Goal: Task Accomplishment & Management: Manage account settings

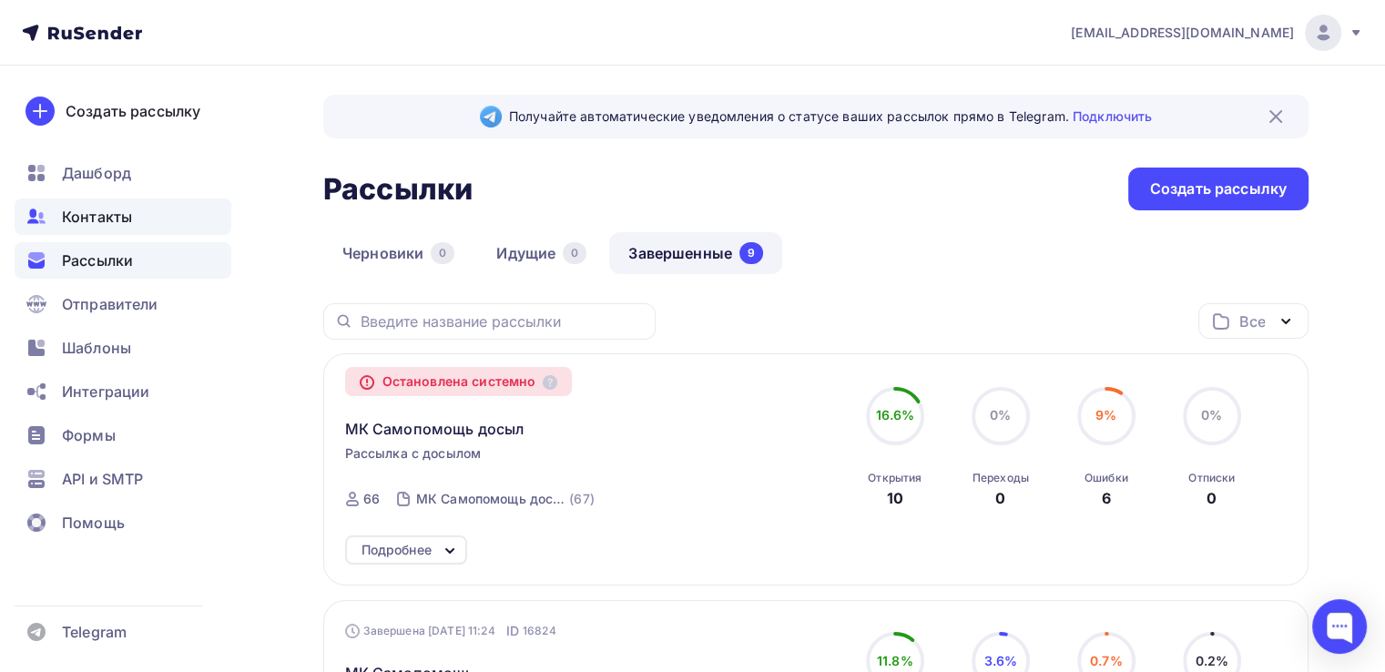
click at [107, 212] on span "Контакты" at bounding box center [97, 217] width 70 height 22
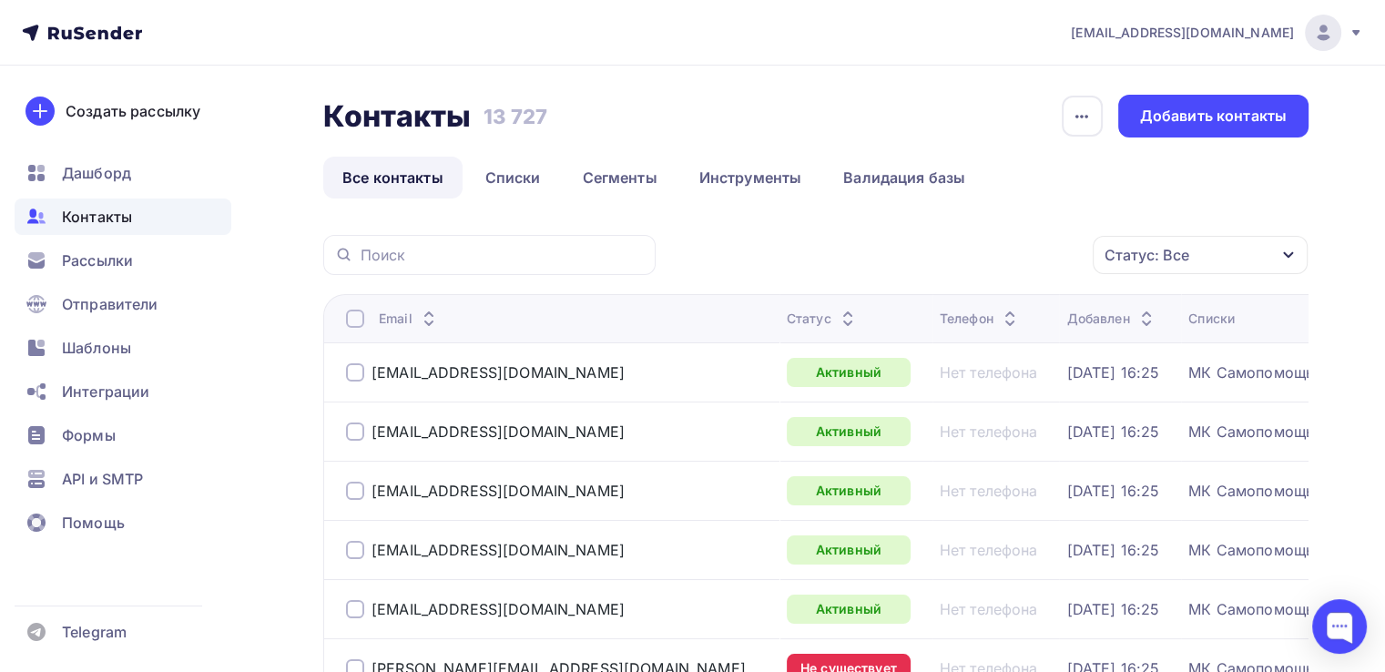
click at [350, 319] on div at bounding box center [355, 319] width 18 height 18
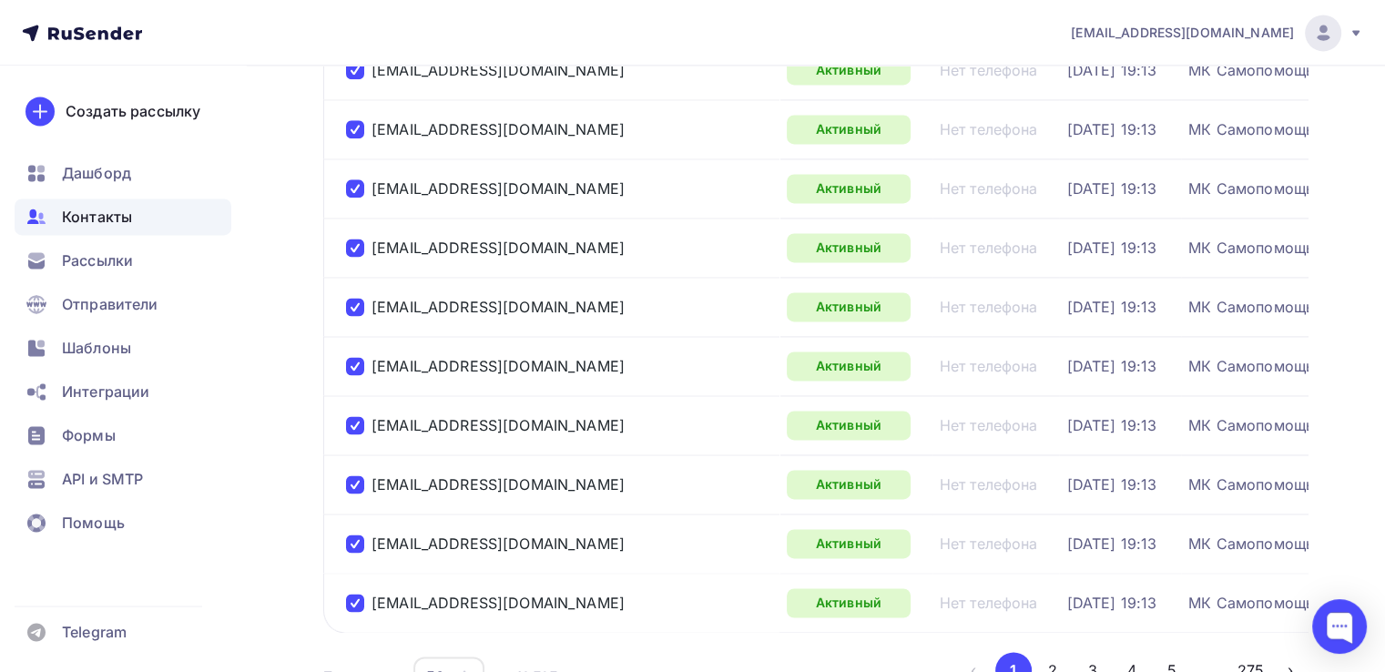
scroll to position [2806, 0]
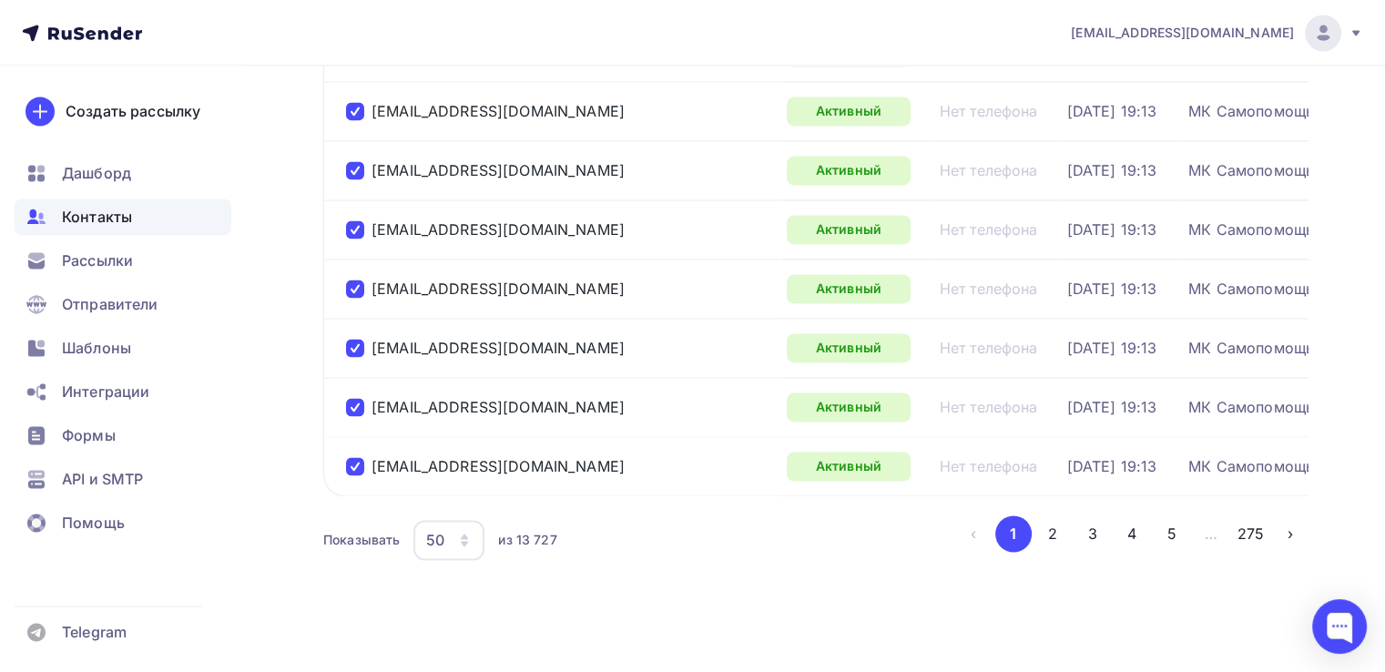
click at [467, 541] on icon "button" at bounding box center [464, 543] width 7 height 5
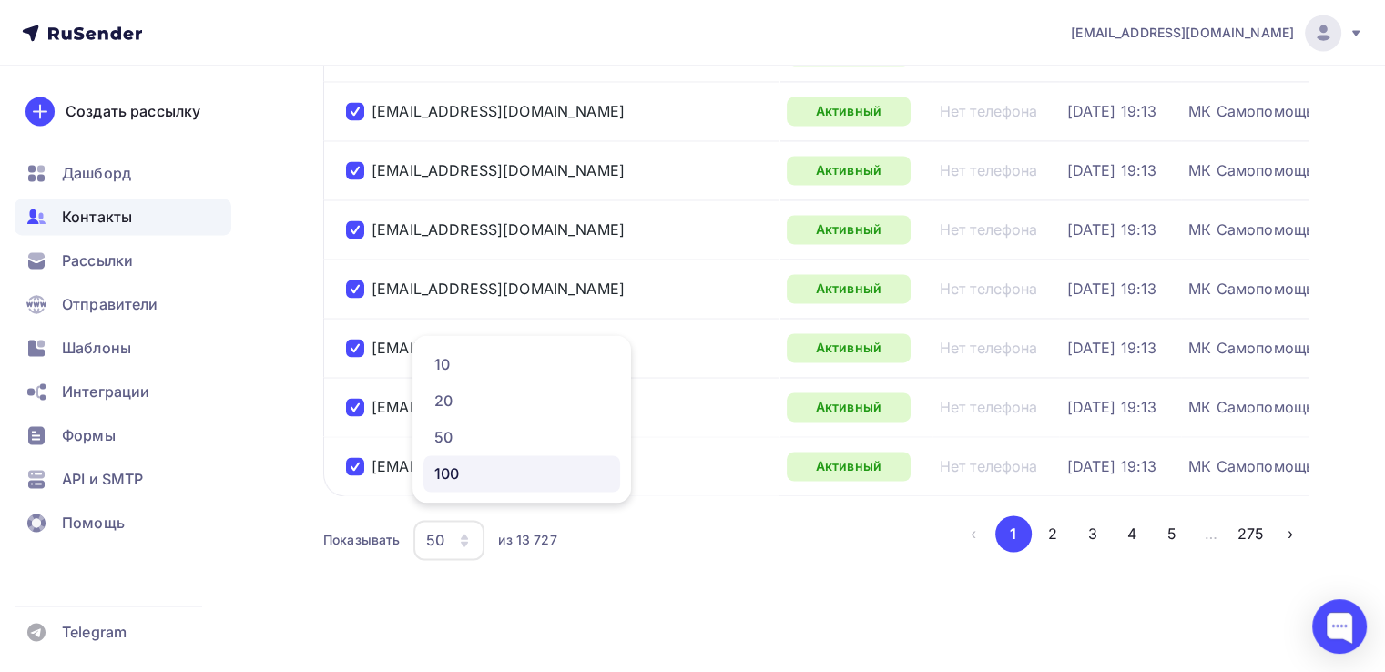
click at [461, 469] on div "100" at bounding box center [521, 474] width 175 height 22
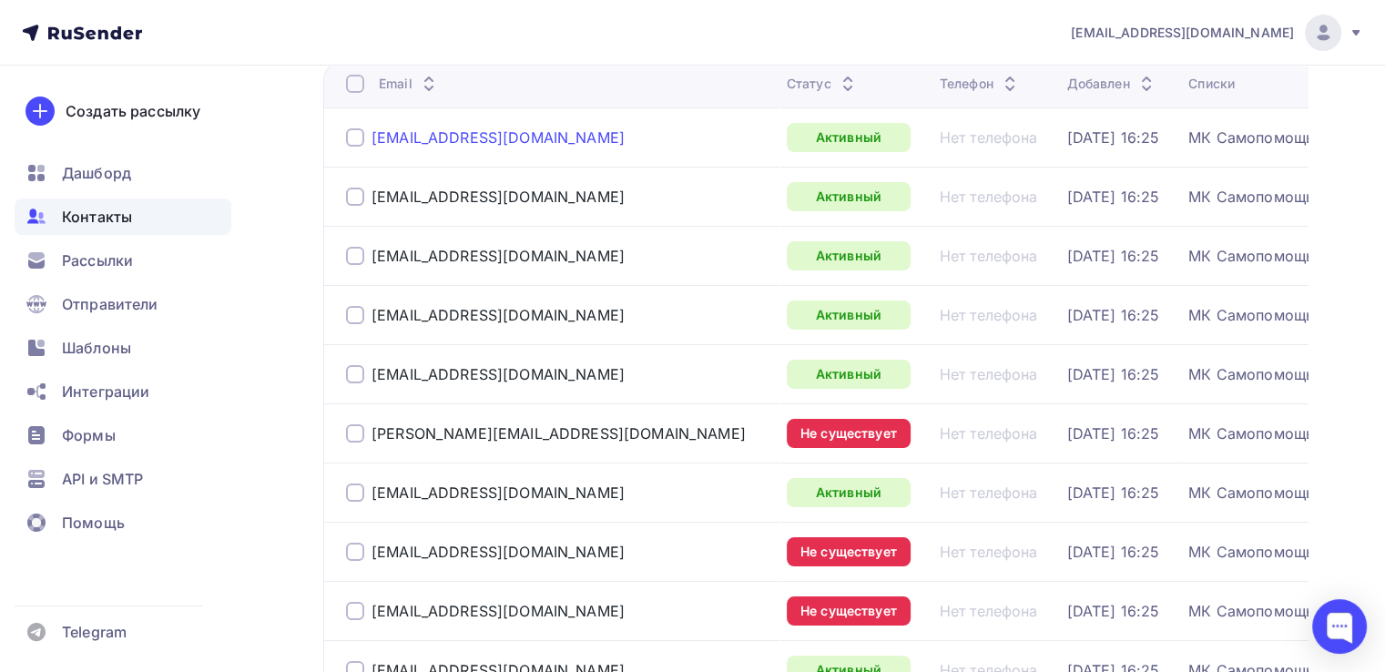
scroll to position [143, 0]
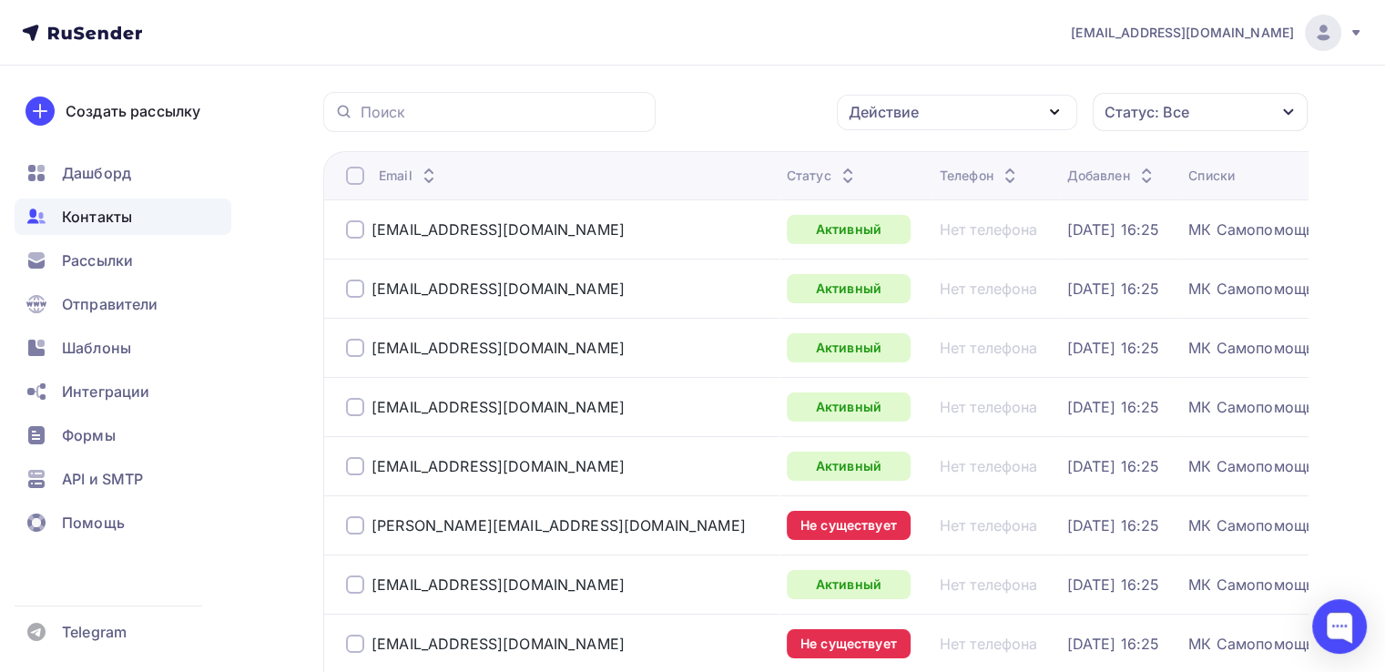
click at [357, 174] on div at bounding box center [355, 176] width 18 height 18
click at [354, 170] on div at bounding box center [355, 176] width 18 height 18
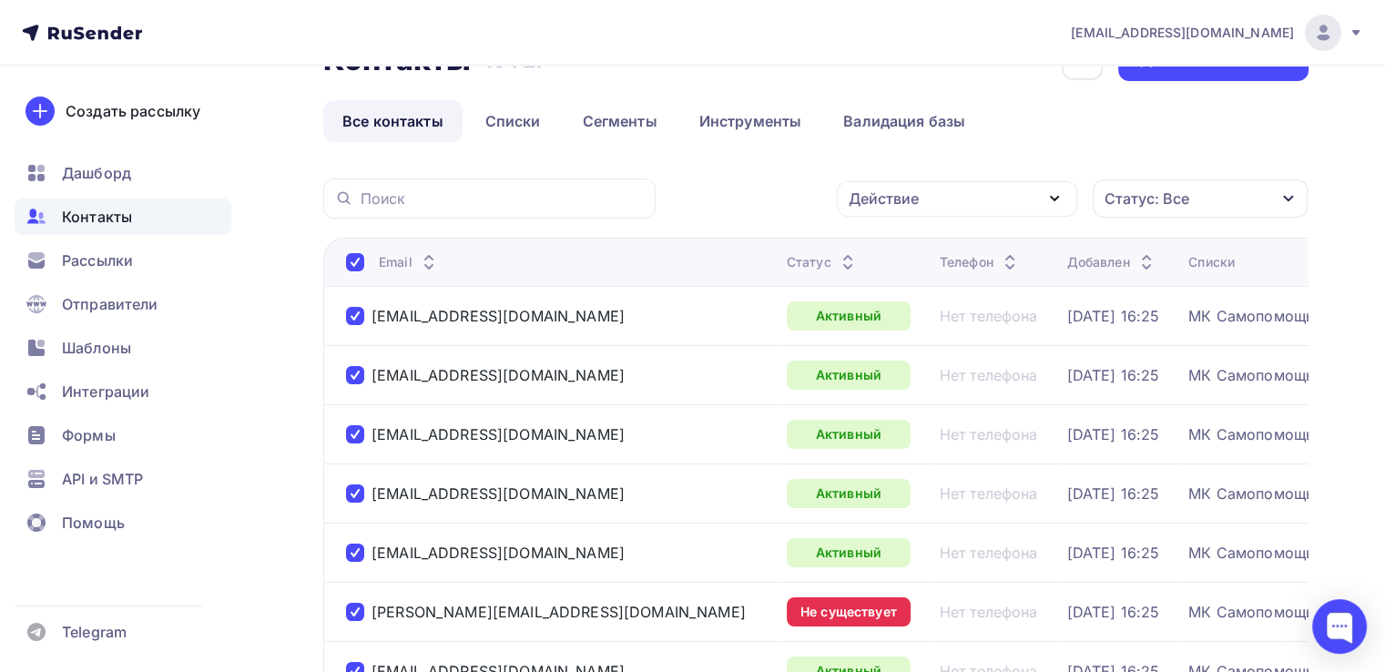
scroll to position [0, 0]
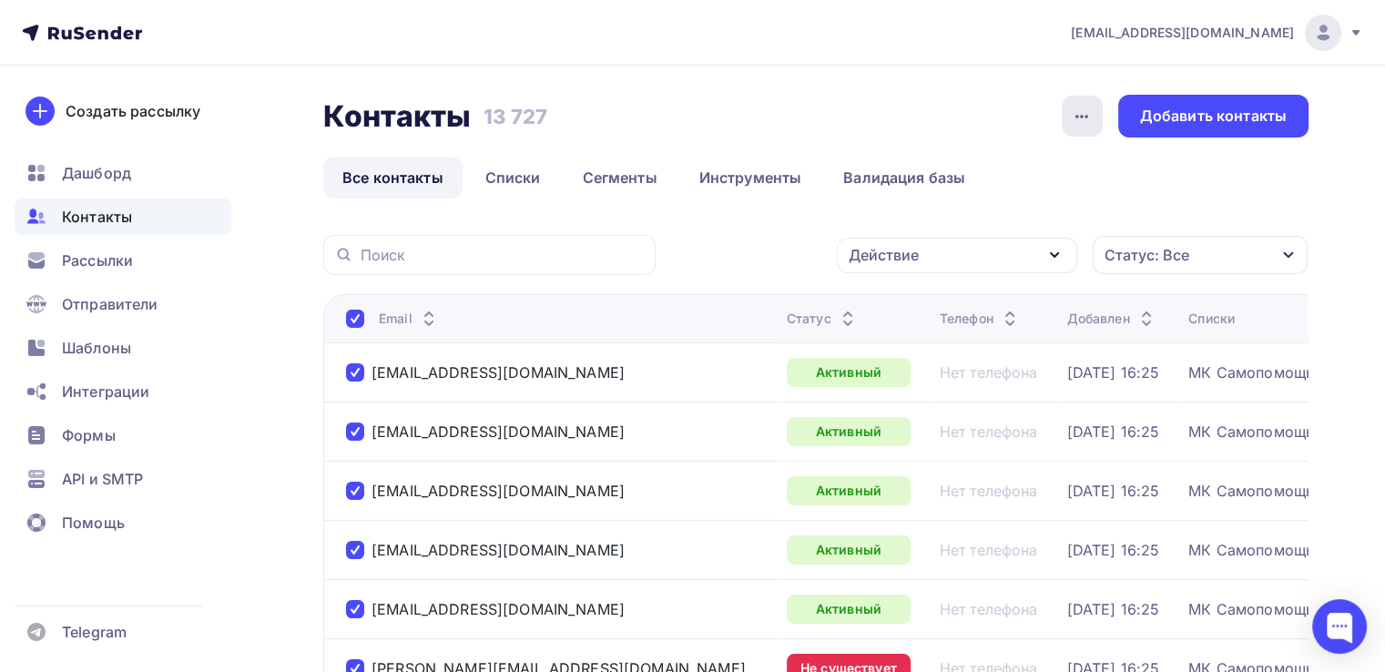
click at [1082, 114] on icon "button" at bounding box center [1082, 117] width 22 height 22
click at [1044, 257] on div "Действие" at bounding box center [957, 256] width 240 height 36
click at [940, 372] on div "Удалить" at bounding box center [957, 382] width 197 height 22
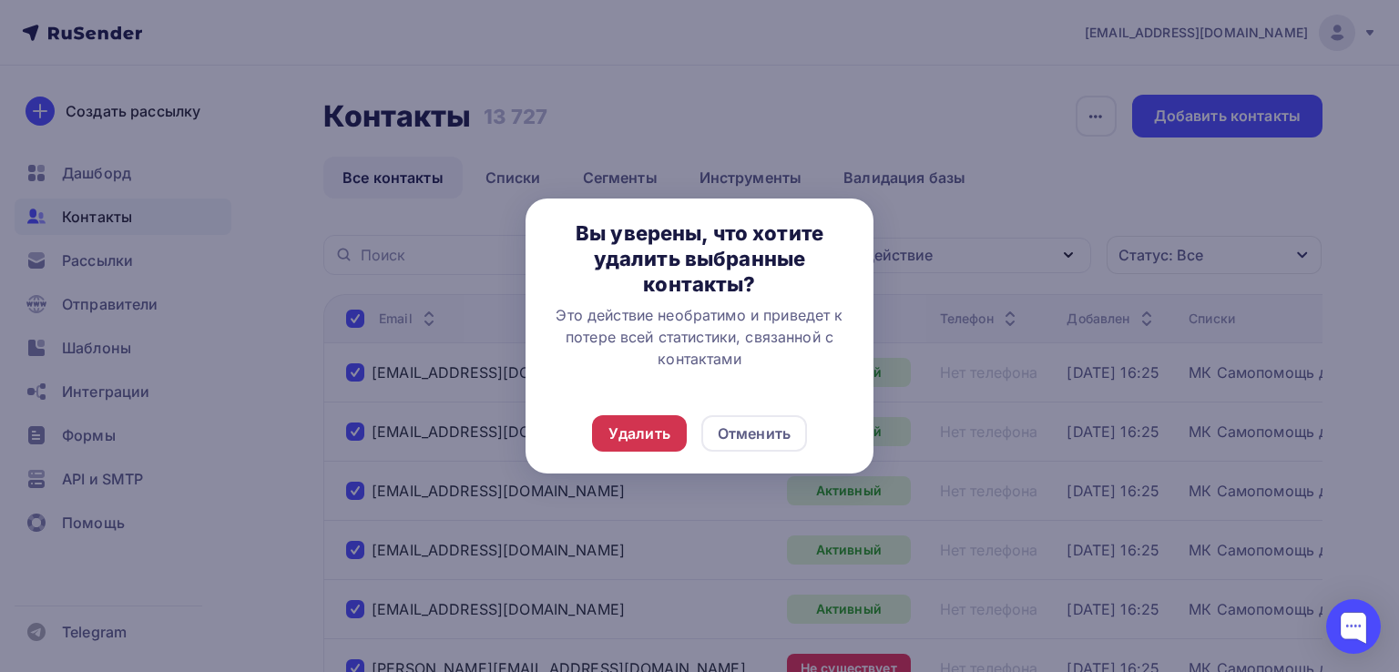
click at [620, 434] on div "Удалить" at bounding box center [639, 434] width 62 height 22
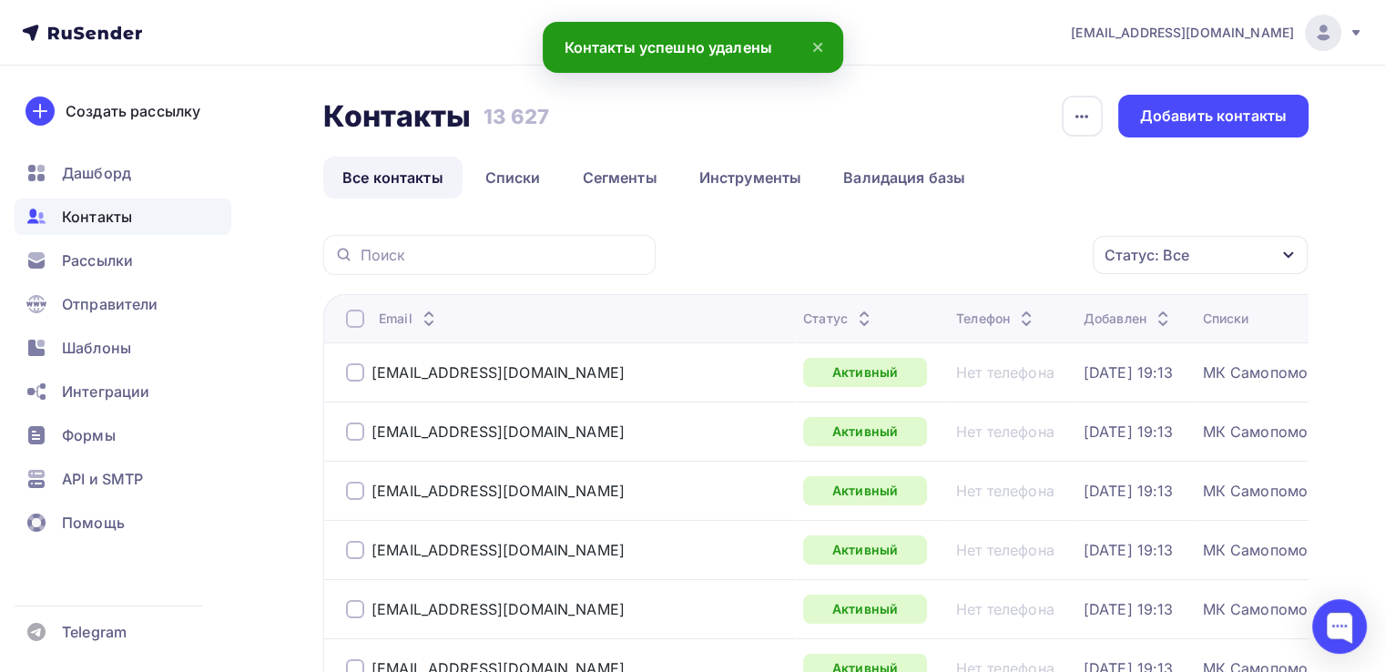
click at [351, 321] on div at bounding box center [355, 319] width 18 height 18
click at [355, 319] on div at bounding box center [355, 319] width 18 height 18
click at [1035, 252] on div "Действие" at bounding box center [957, 256] width 240 height 36
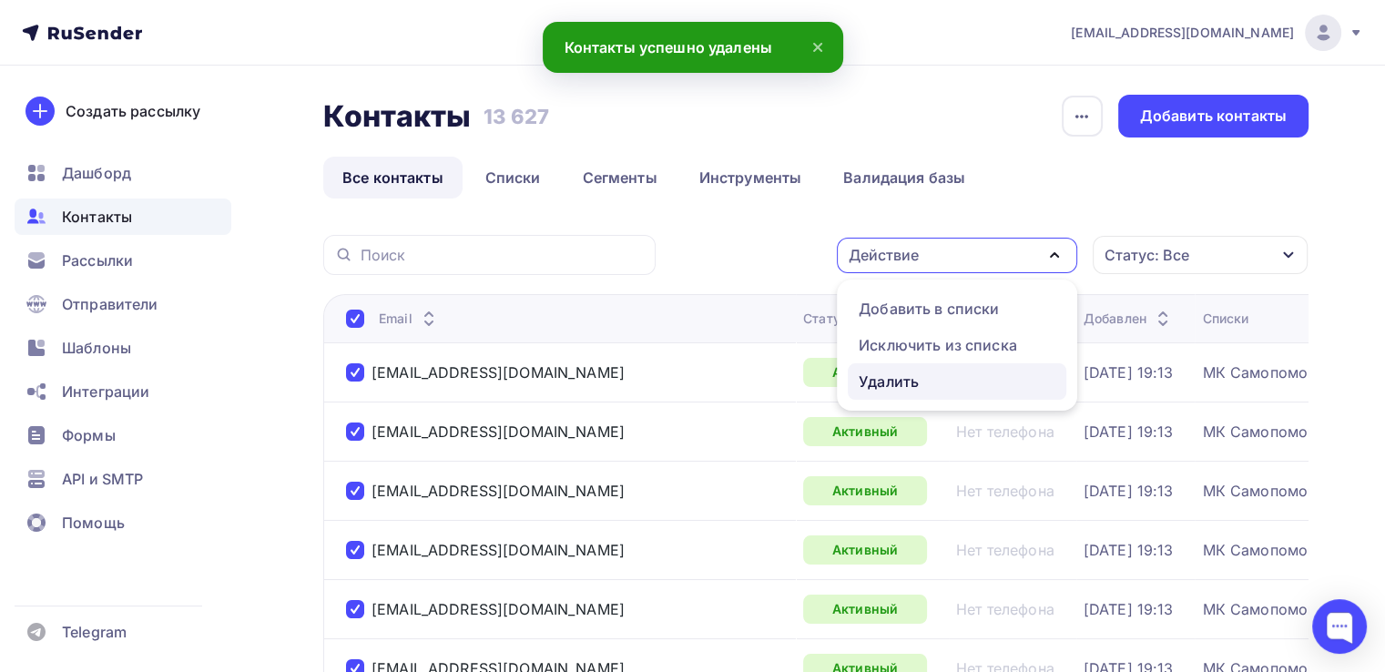
click at [925, 382] on div "Удалить" at bounding box center [957, 382] width 197 height 22
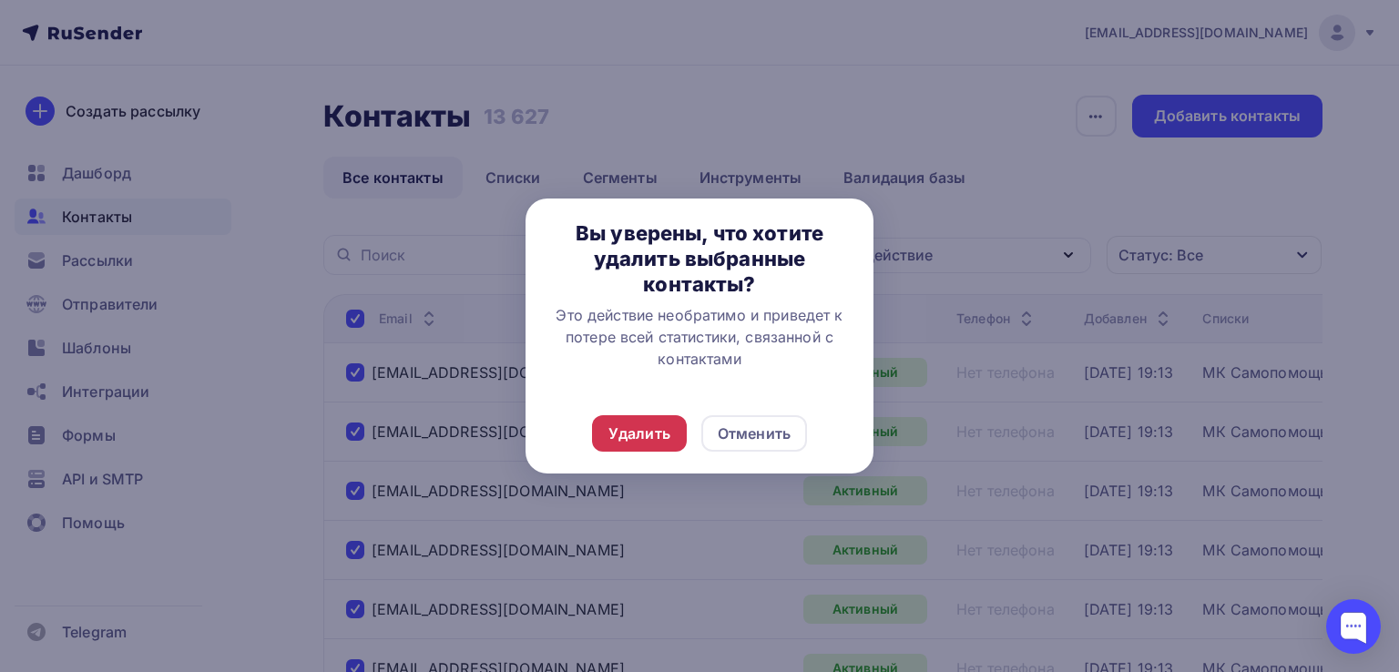
click at [663, 431] on div "Удалить" at bounding box center [639, 434] width 62 height 22
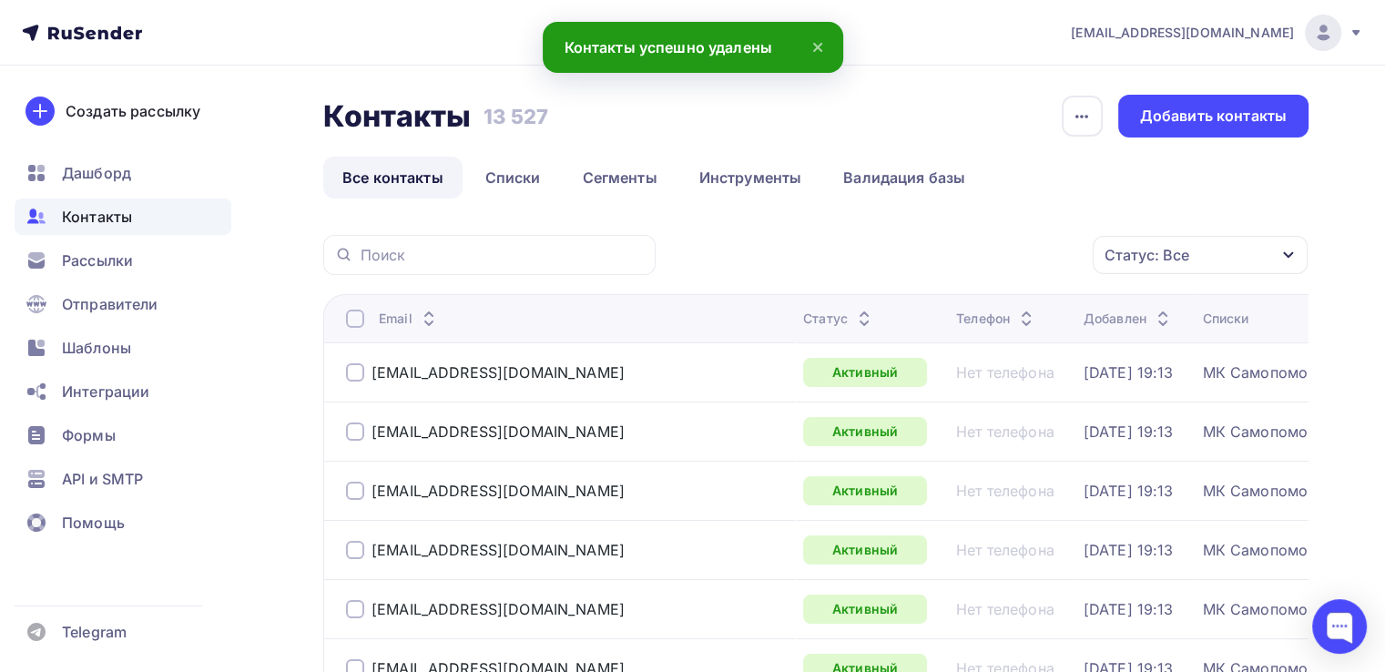
click at [353, 319] on div at bounding box center [355, 319] width 18 height 18
click at [352, 316] on div at bounding box center [355, 319] width 18 height 18
click at [1046, 259] on icon "button" at bounding box center [1055, 255] width 22 height 22
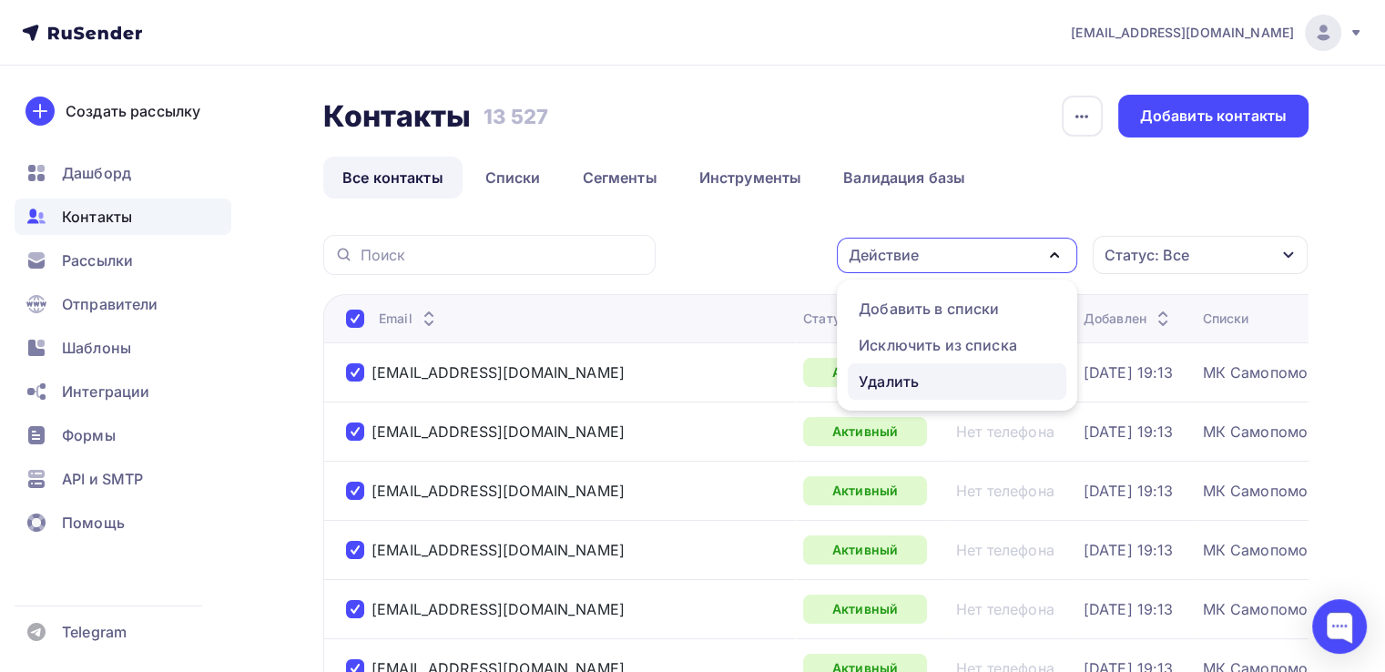
click at [944, 382] on div "Удалить" at bounding box center [957, 382] width 197 height 22
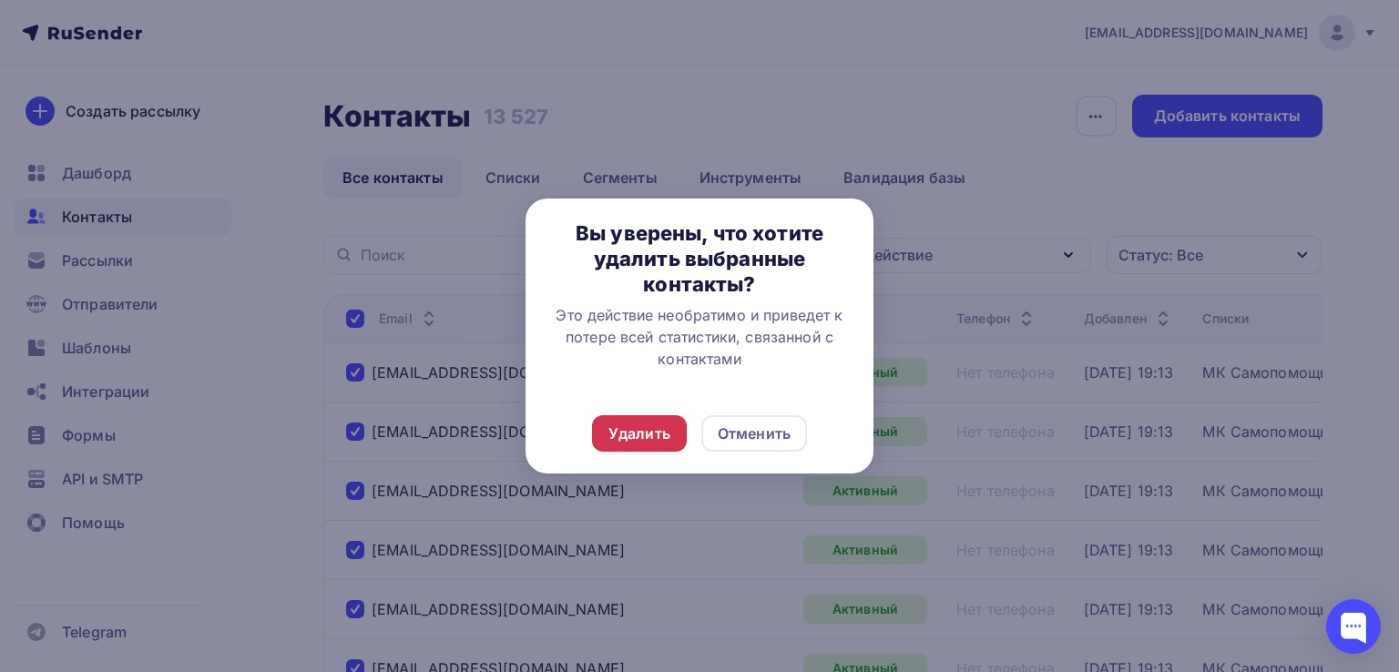
click at [641, 438] on div "Удалить" at bounding box center [639, 434] width 62 height 22
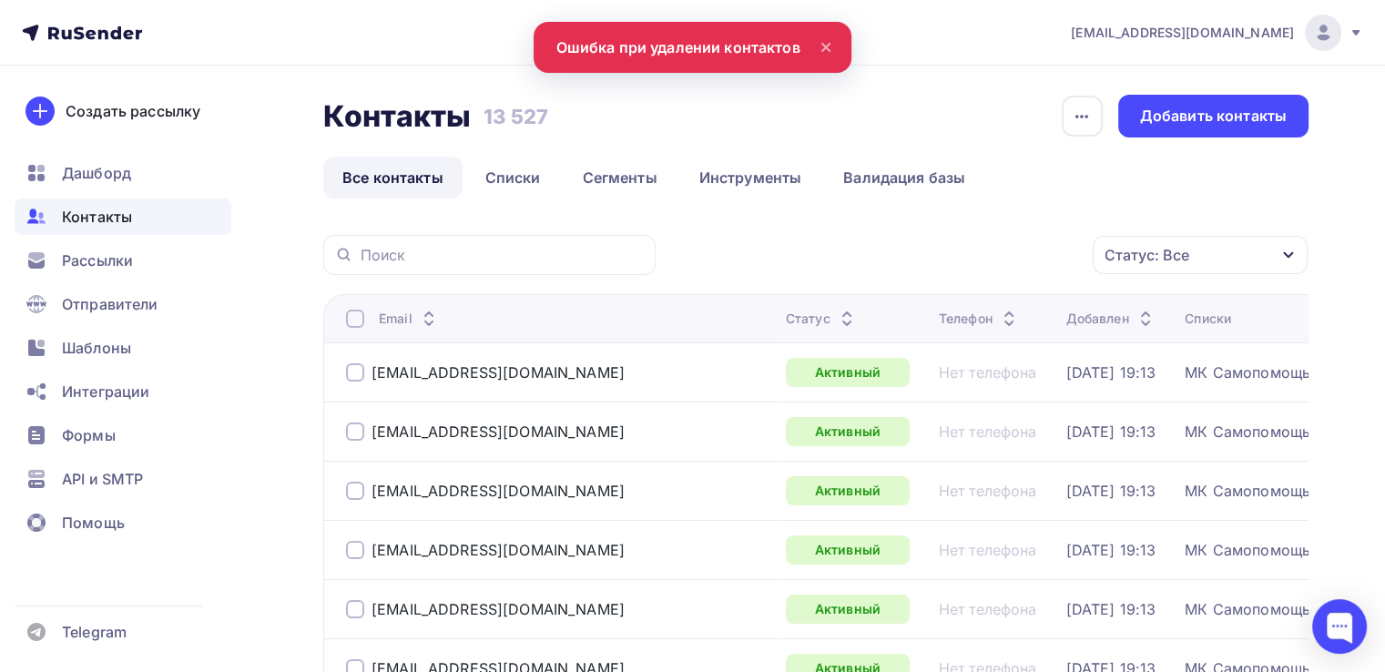
click at [358, 318] on div at bounding box center [355, 319] width 18 height 18
click at [358, 321] on div at bounding box center [355, 319] width 18 height 18
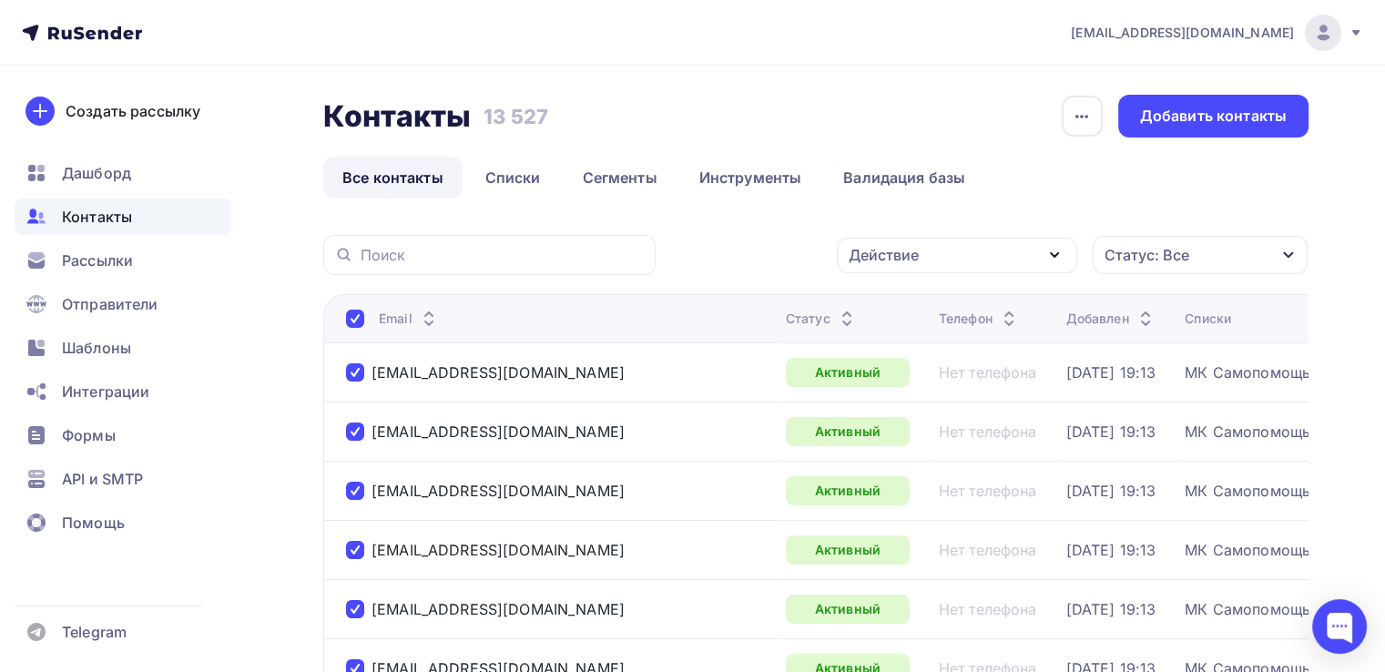
click at [989, 252] on div "Действие" at bounding box center [957, 256] width 240 height 36
click at [911, 380] on div "Удалить" at bounding box center [889, 382] width 60 height 22
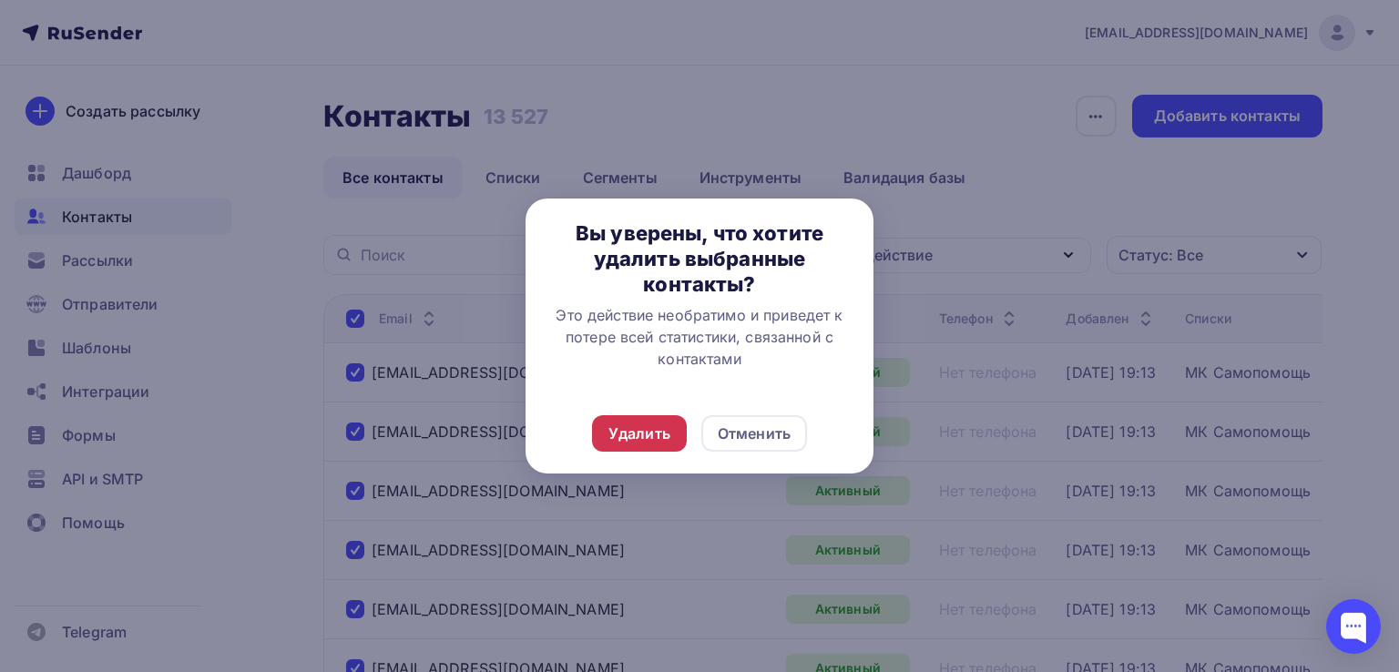
click at [647, 434] on div "Удалить" at bounding box center [639, 434] width 62 height 22
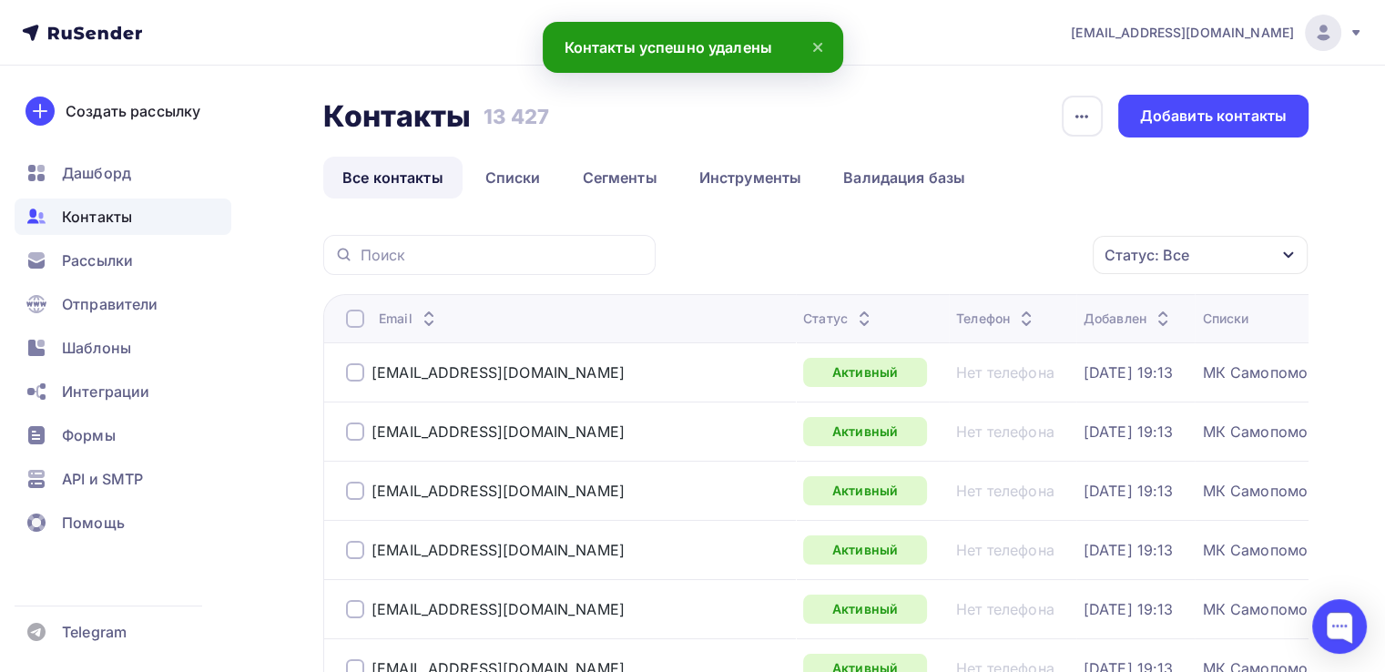
click at [355, 320] on div at bounding box center [355, 319] width 18 height 18
click at [1042, 252] on div "Действие" at bounding box center [957, 256] width 240 height 36
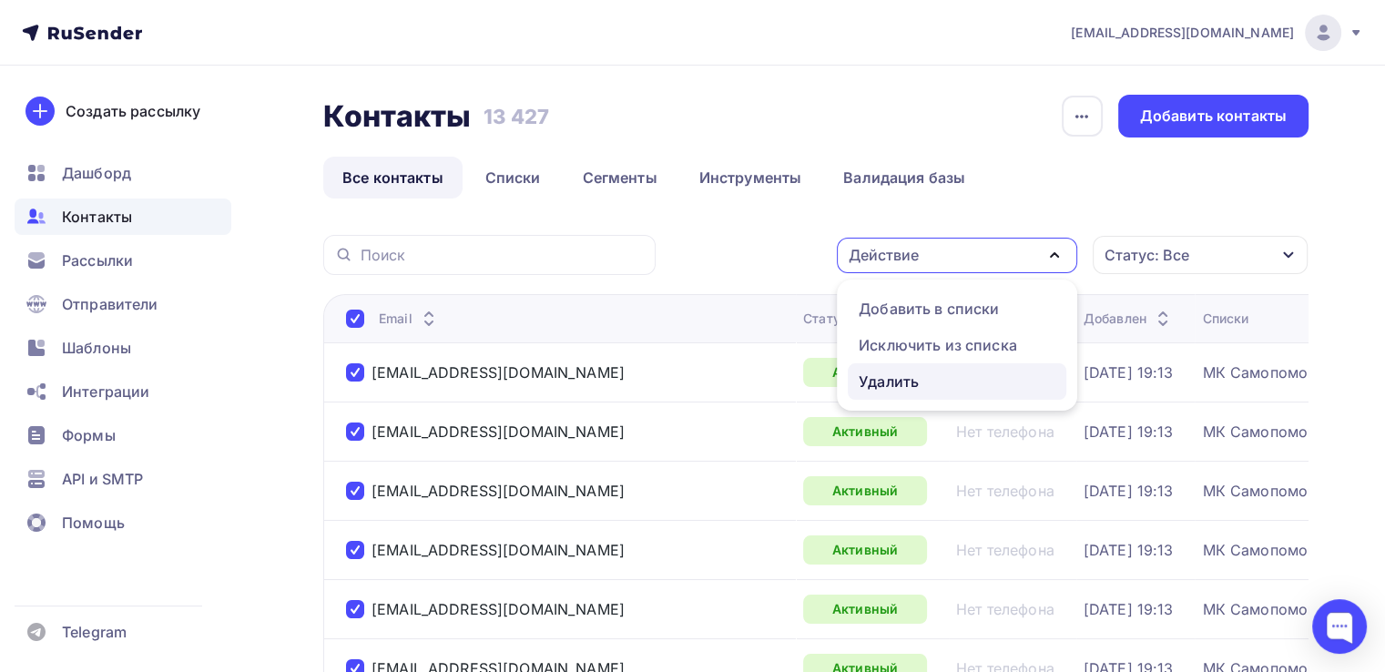
click at [957, 381] on div "Удалить" at bounding box center [957, 382] width 197 height 22
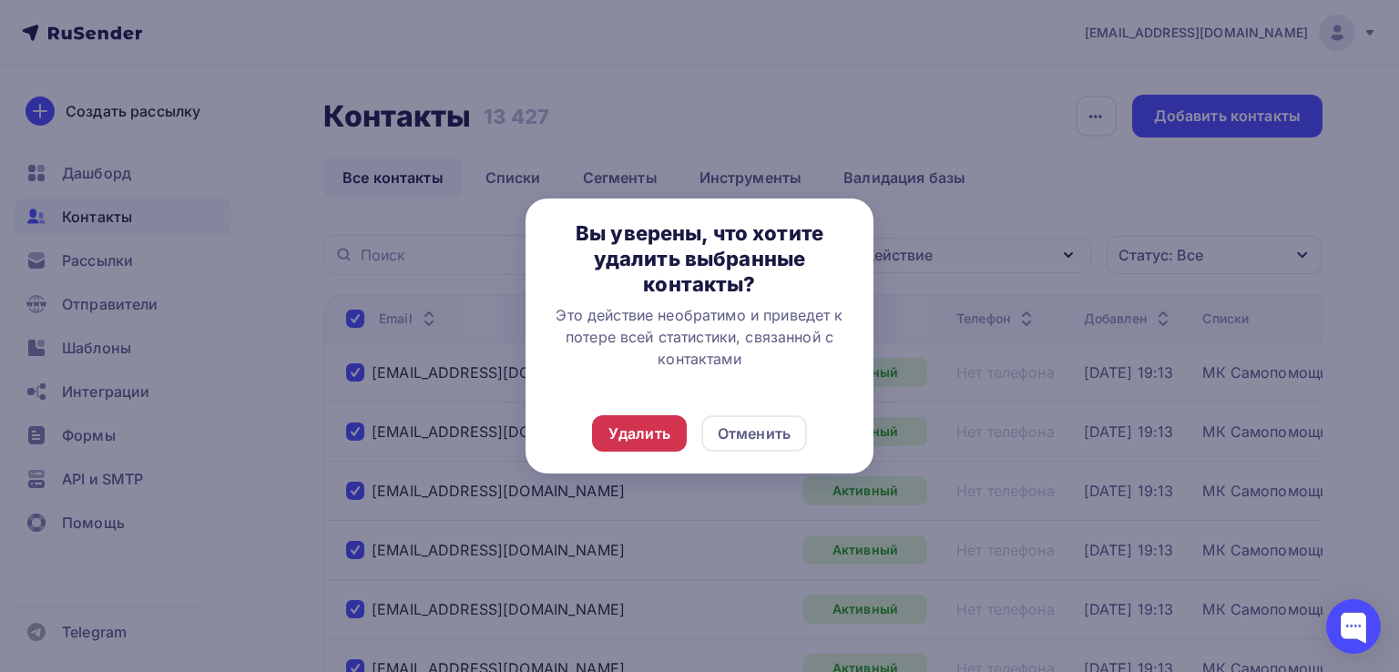
click at [643, 440] on div "Удалить" at bounding box center [639, 434] width 62 height 22
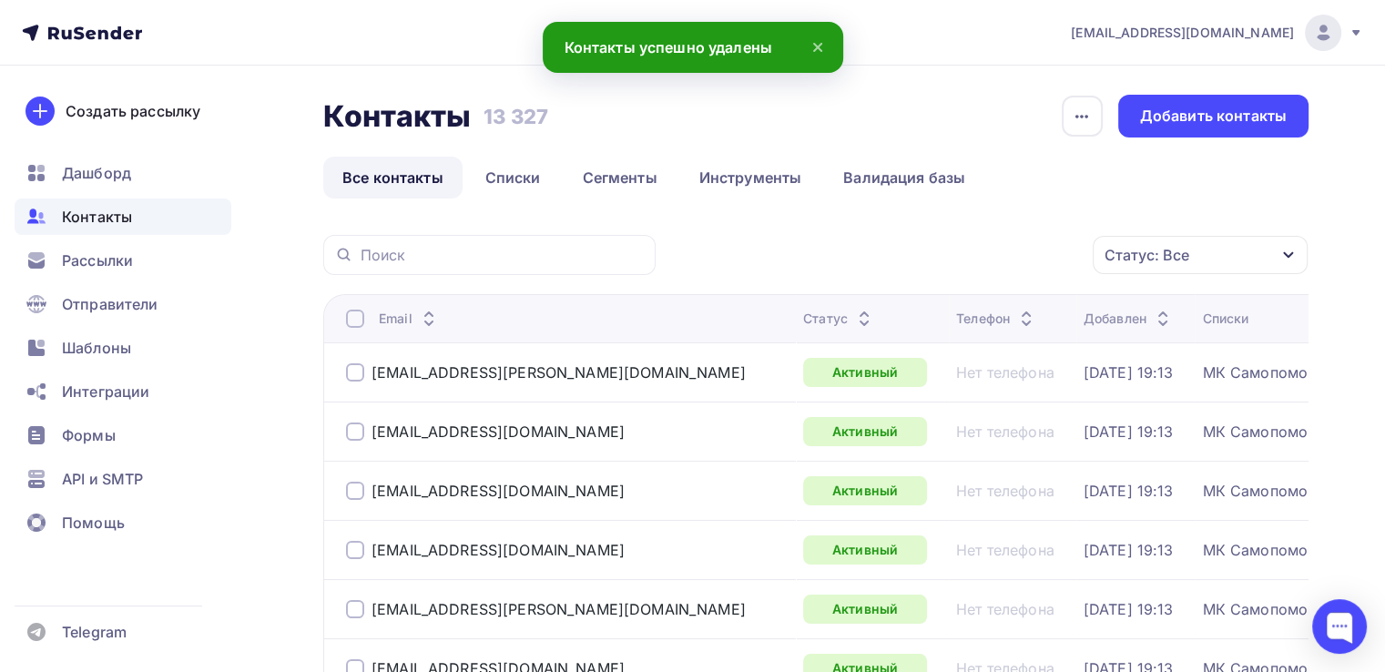
click at [354, 321] on div at bounding box center [355, 319] width 18 height 18
click at [355, 321] on div at bounding box center [355, 319] width 18 height 18
click at [1022, 258] on div "Действие" at bounding box center [957, 256] width 240 height 36
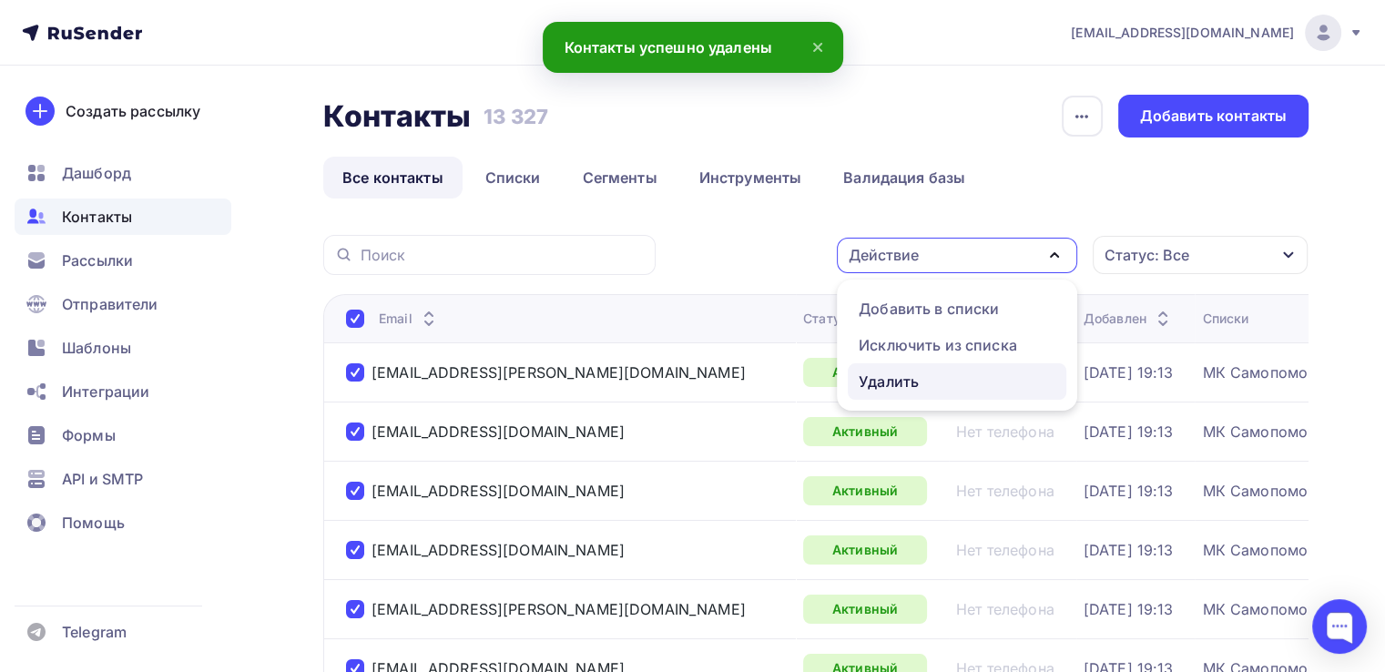
click at [898, 387] on div "Удалить" at bounding box center [889, 382] width 60 height 22
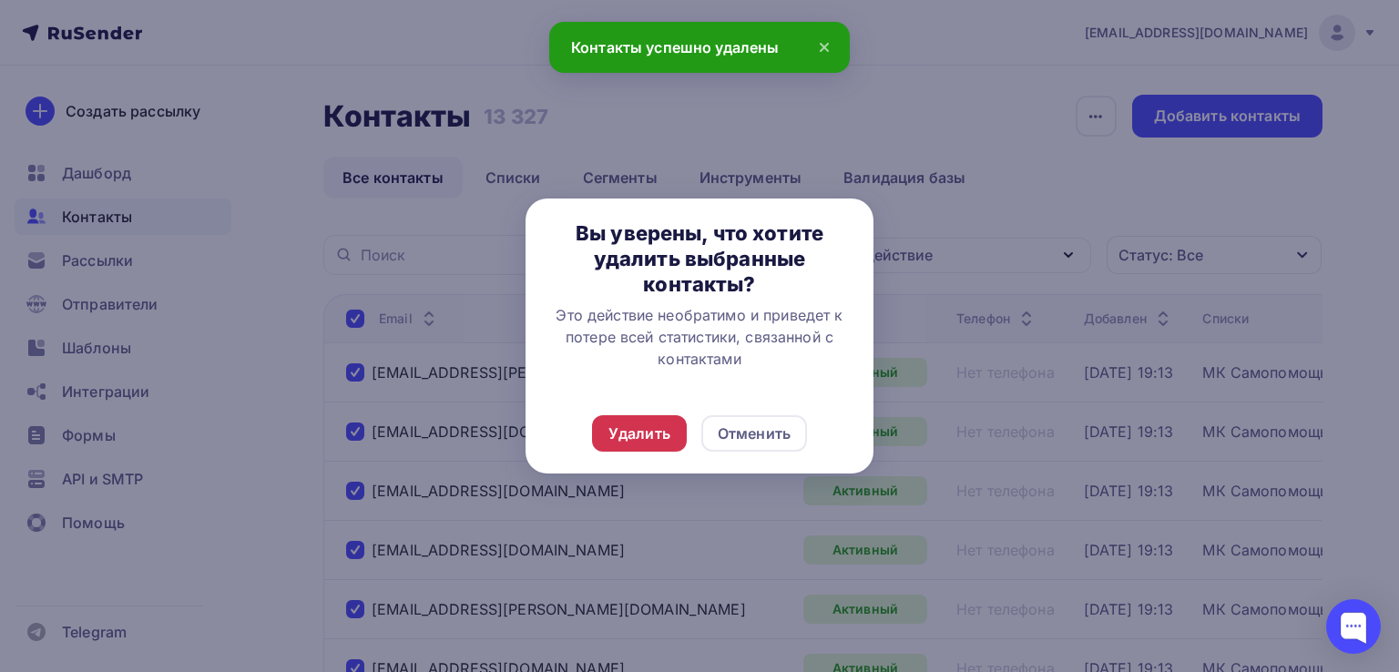
click at [657, 433] on div "Удалить" at bounding box center [639, 434] width 62 height 22
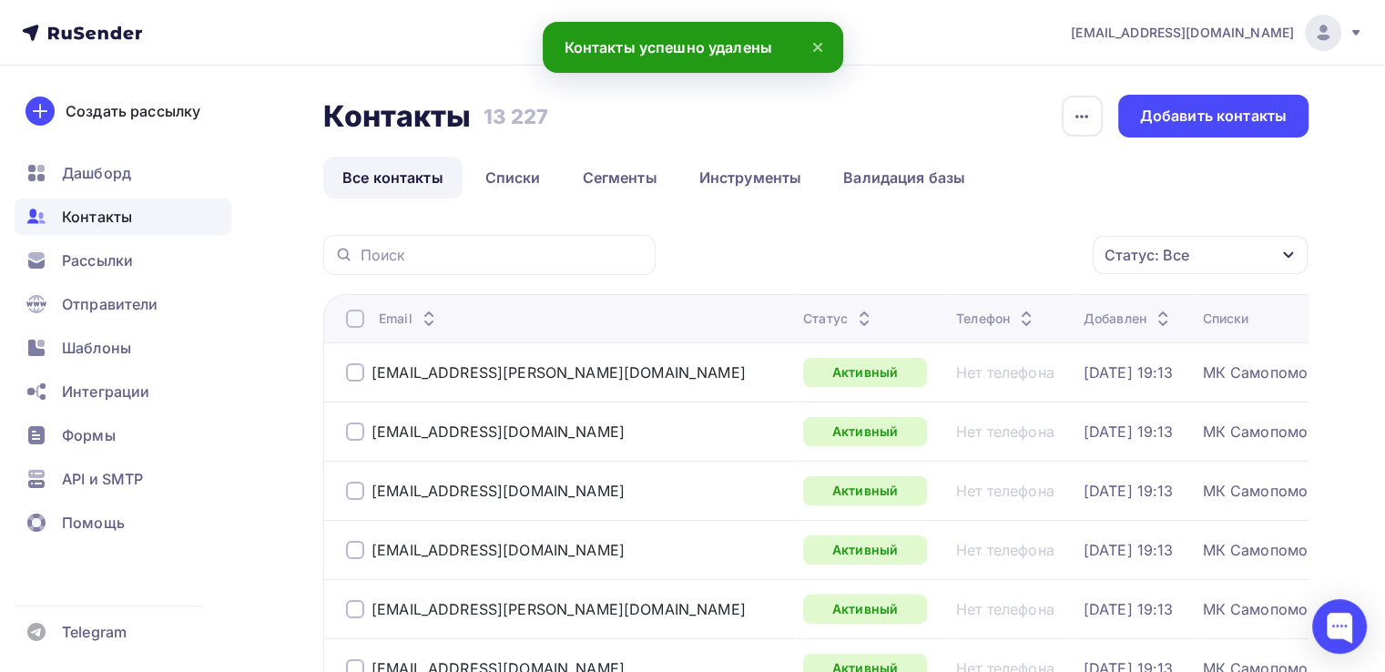
click at [355, 318] on div at bounding box center [355, 319] width 18 height 18
click at [361, 321] on div at bounding box center [355, 319] width 18 height 18
click at [1045, 255] on icon "button" at bounding box center [1055, 255] width 22 height 22
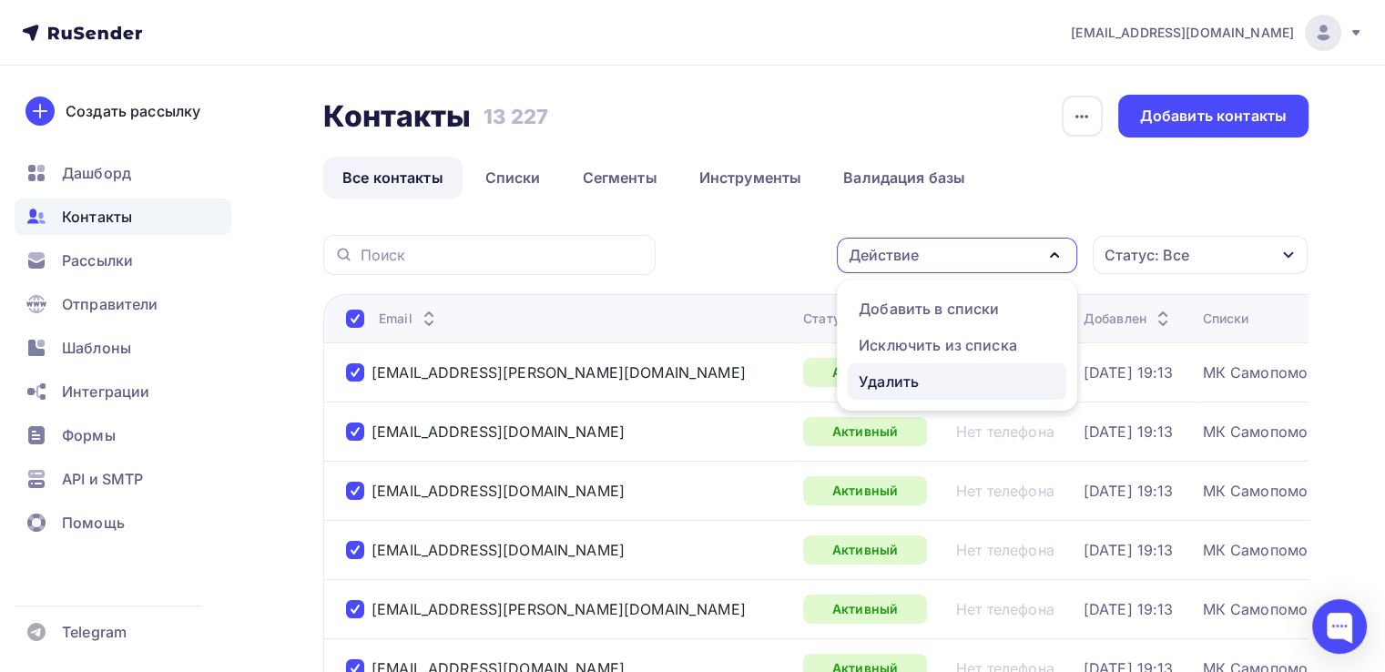
click at [965, 390] on div "Удалить" at bounding box center [957, 382] width 197 height 22
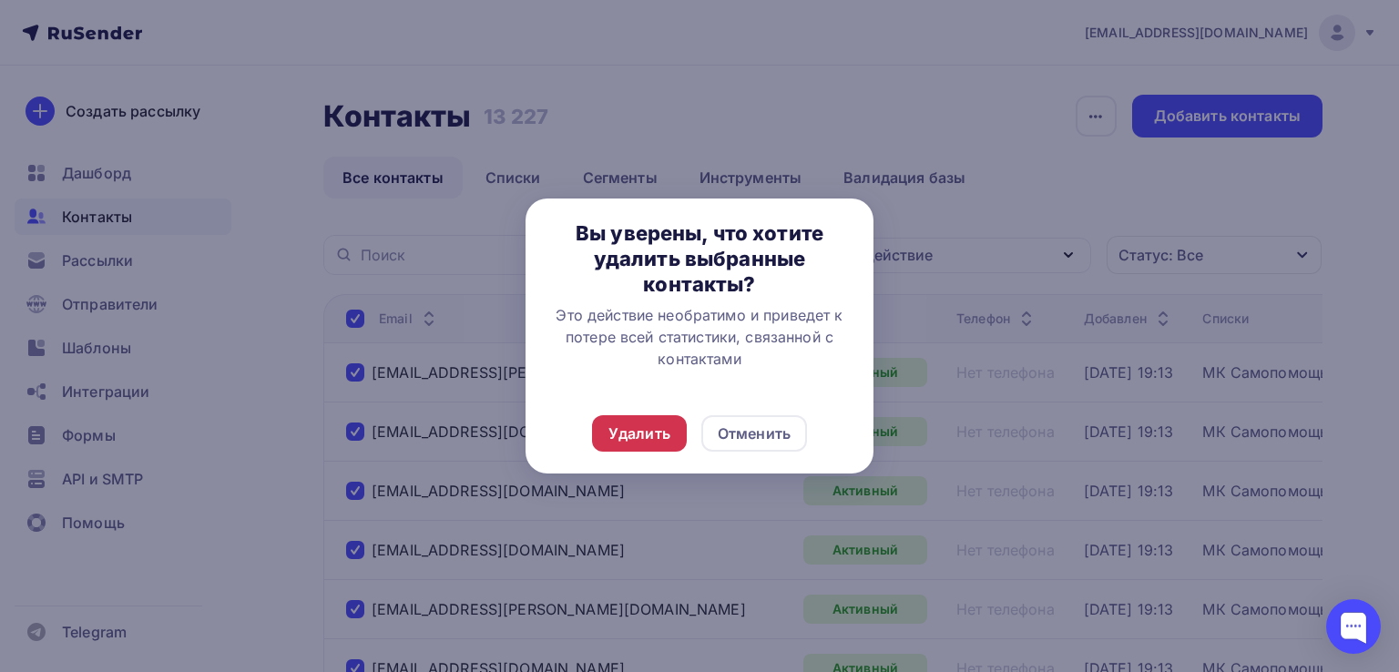
click at [656, 431] on div "Удалить" at bounding box center [639, 434] width 62 height 22
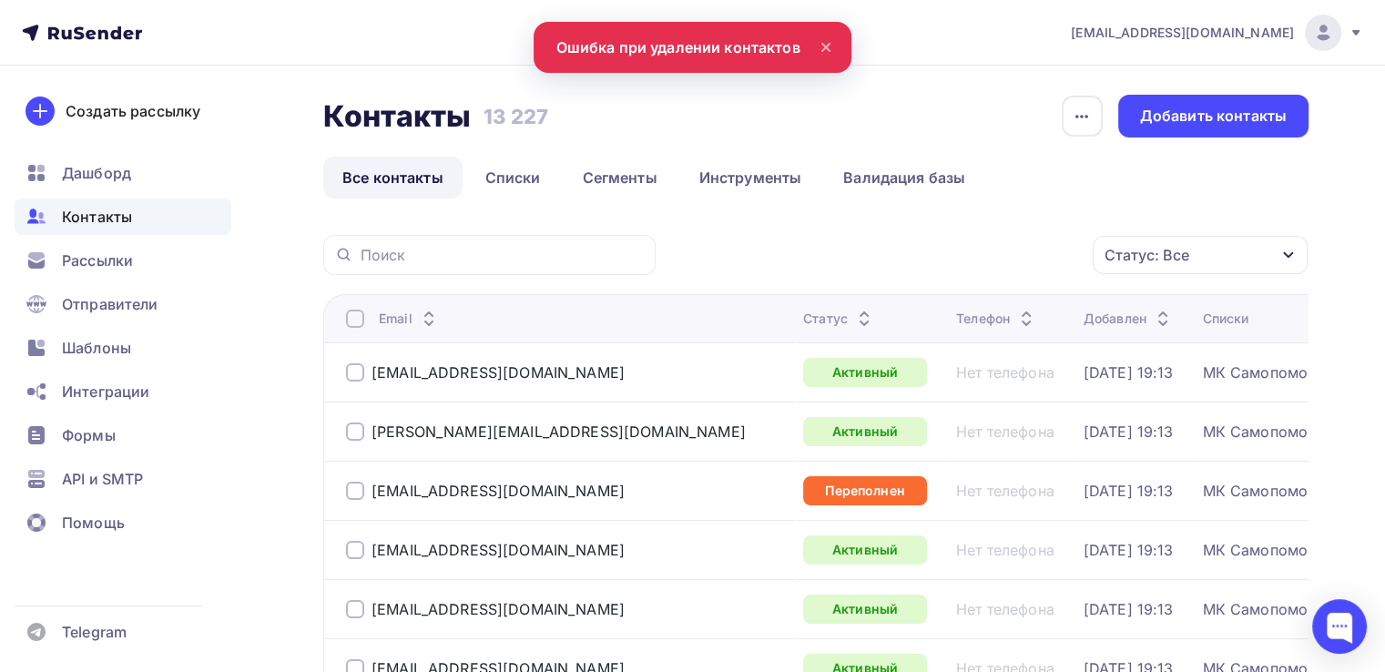
click at [357, 317] on div at bounding box center [355, 319] width 18 height 18
click at [352, 322] on div at bounding box center [355, 319] width 18 height 18
click at [1046, 252] on icon "button" at bounding box center [1055, 255] width 22 height 22
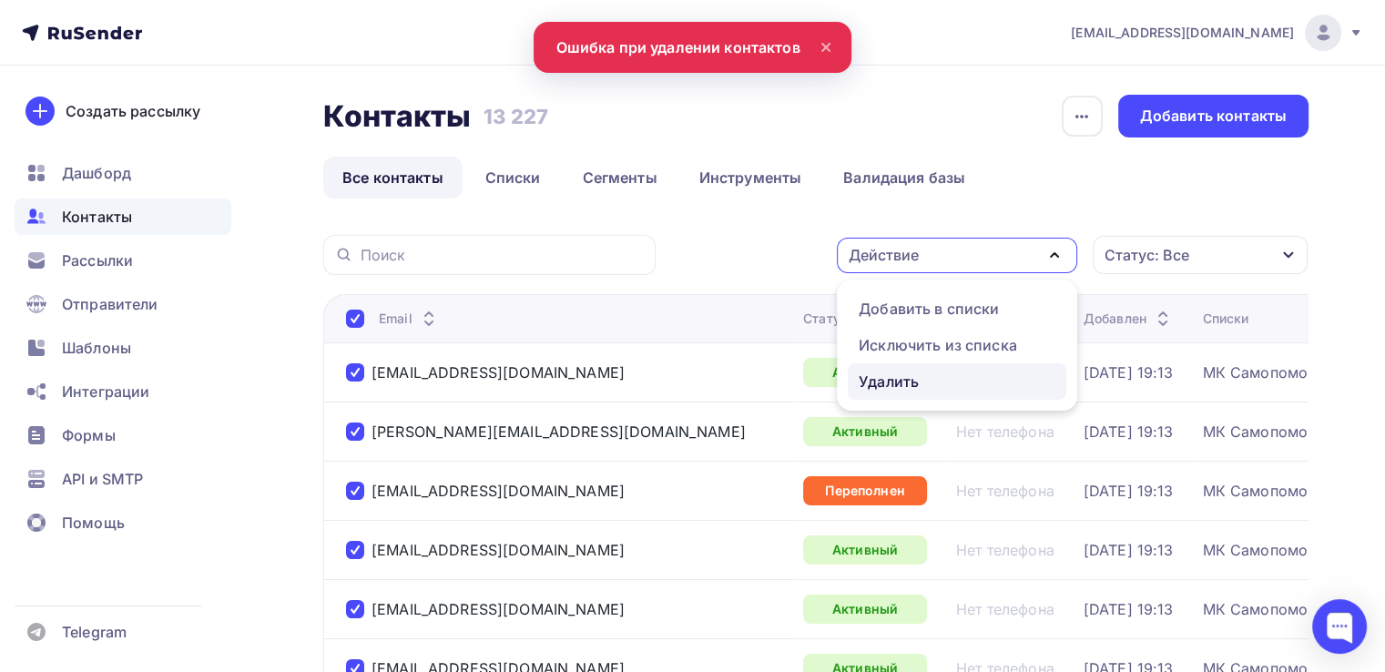
click at [936, 382] on div "Удалить" at bounding box center [957, 382] width 197 height 22
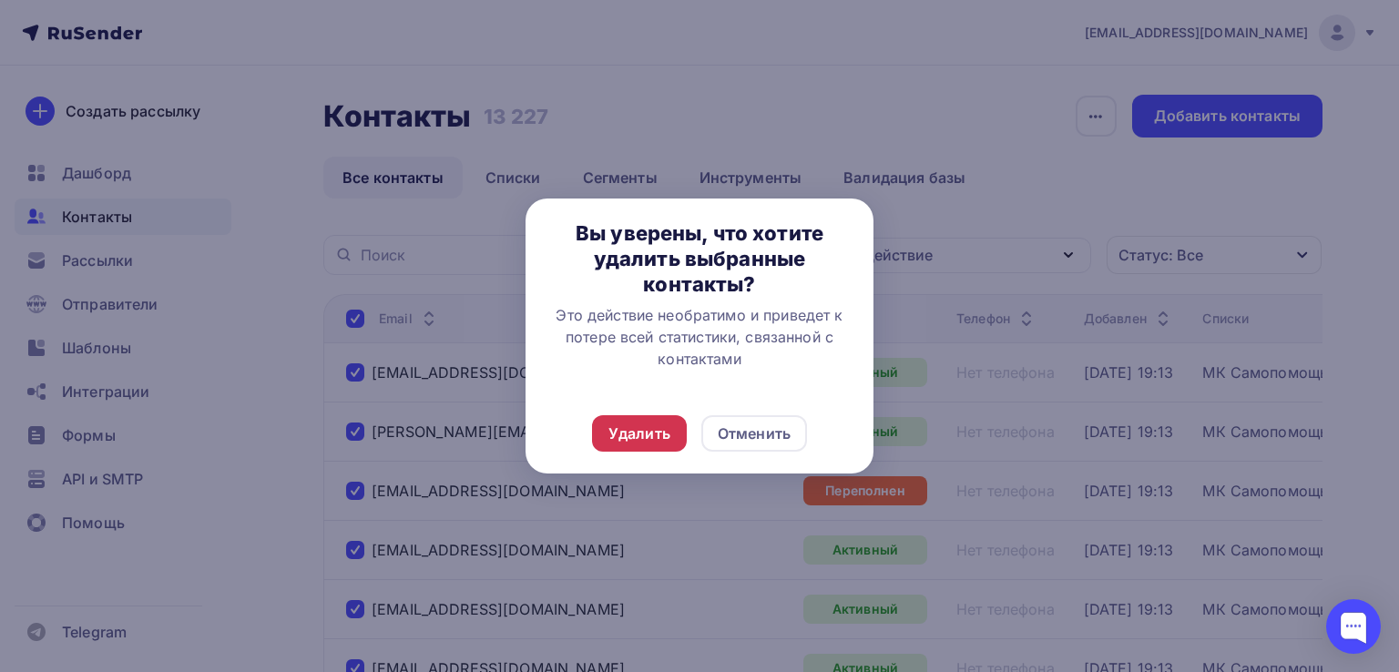
click at [657, 431] on div "Удалить" at bounding box center [639, 434] width 62 height 22
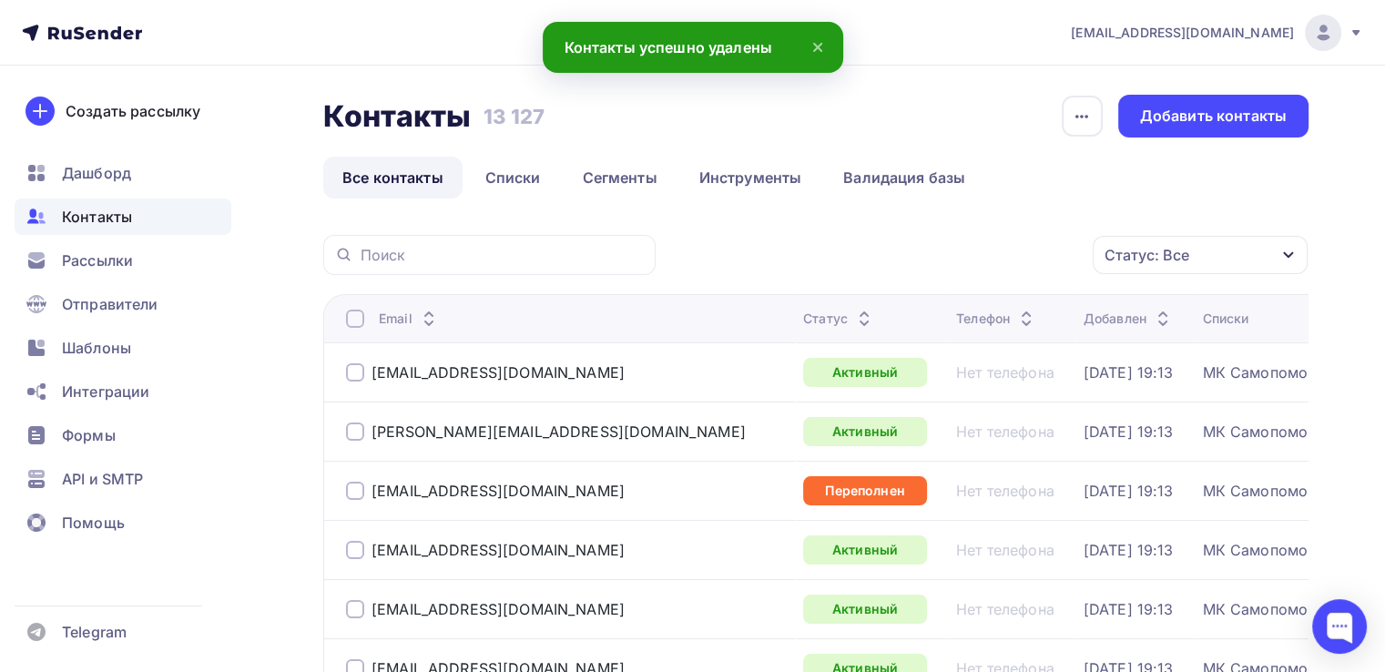
click at [354, 325] on div at bounding box center [355, 319] width 18 height 18
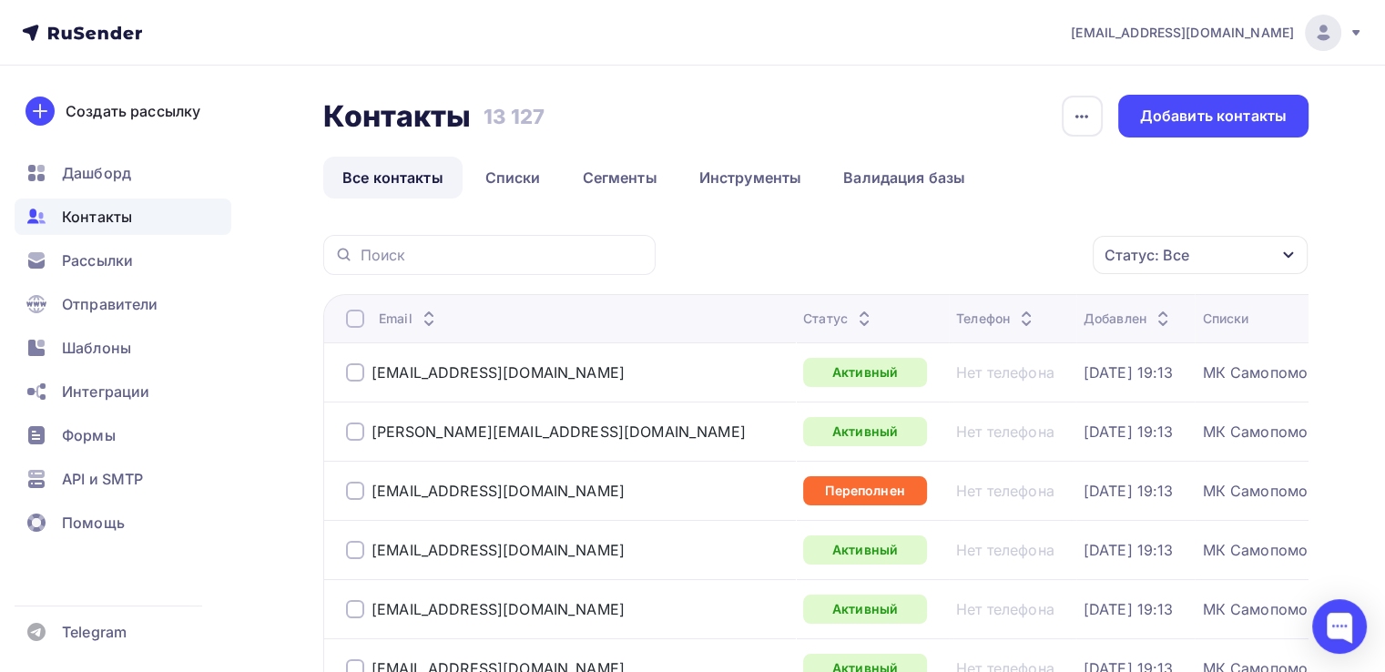
click at [357, 315] on div at bounding box center [355, 319] width 18 height 18
click at [1031, 263] on div "Действие" at bounding box center [957, 256] width 240 height 36
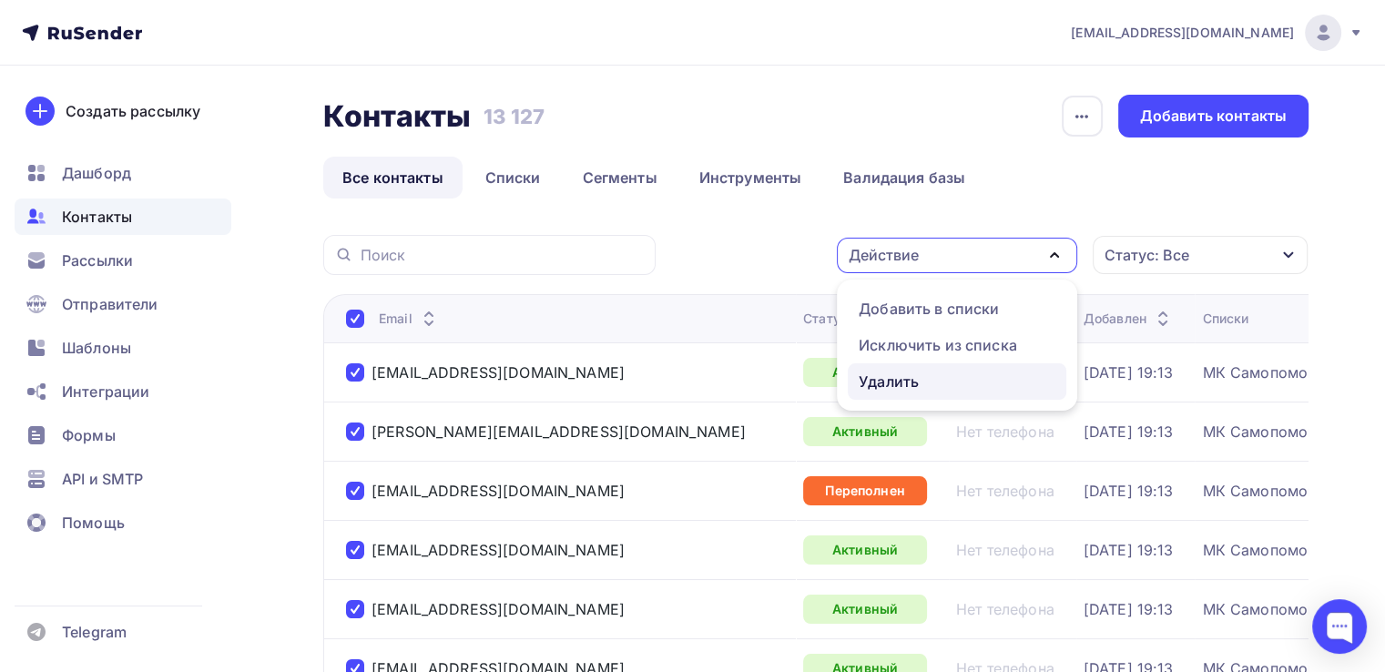
click at [893, 383] on div "Удалить" at bounding box center [889, 382] width 60 height 22
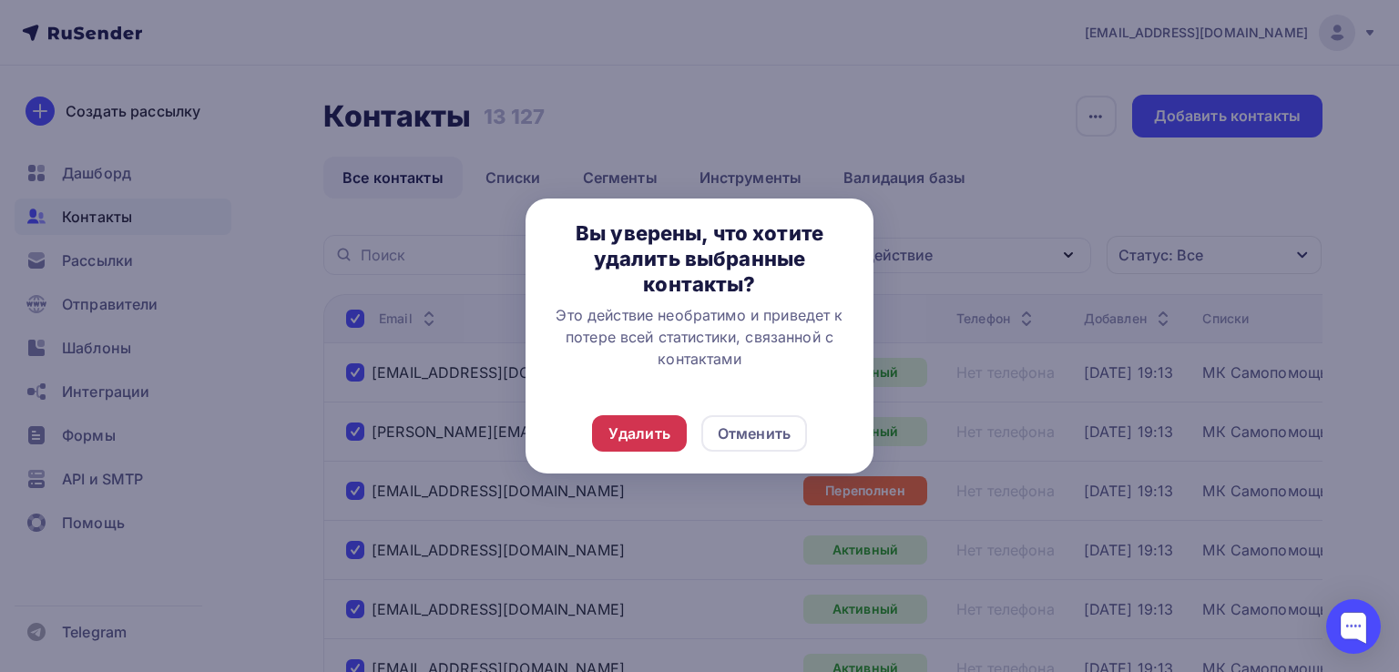
click at [670, 432] on div "Удалить" at bounding box center [639, 434] width 62 height 22
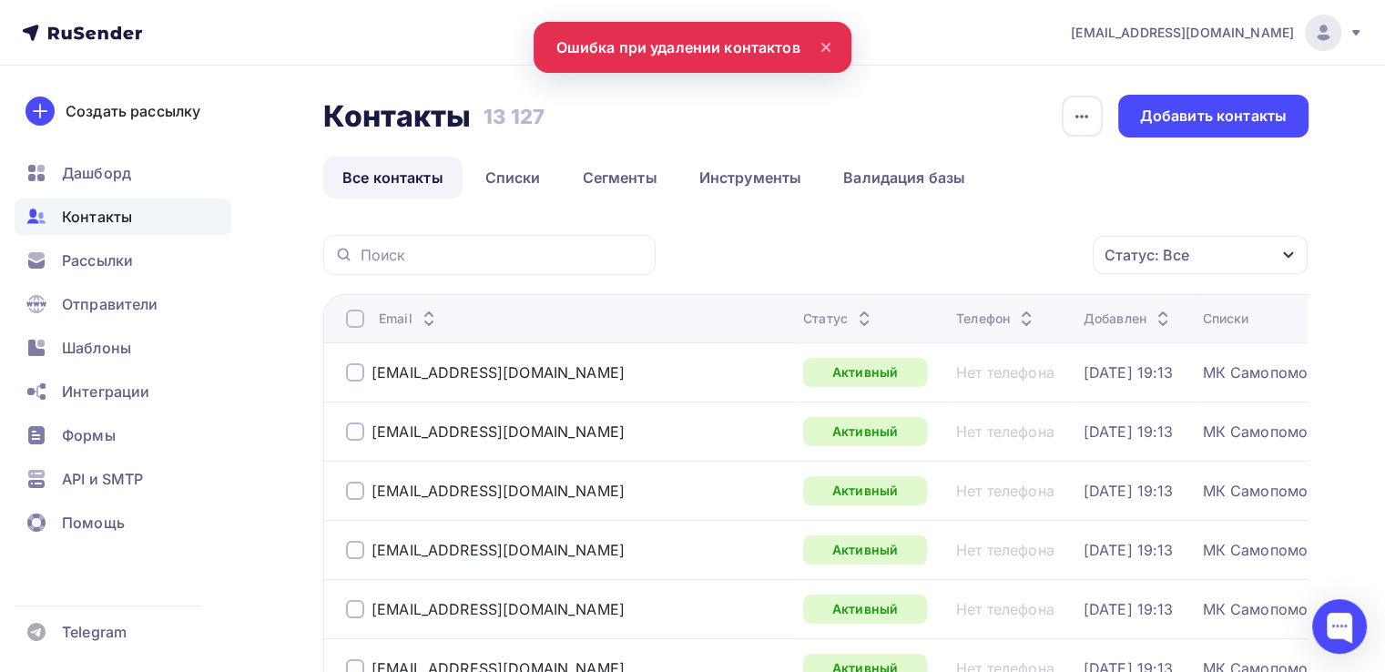
click at [351, 318] on div at bounding box center [355, 319] width 18 height 18
